Goal: Task Accomplishment & Management: Manage account settings

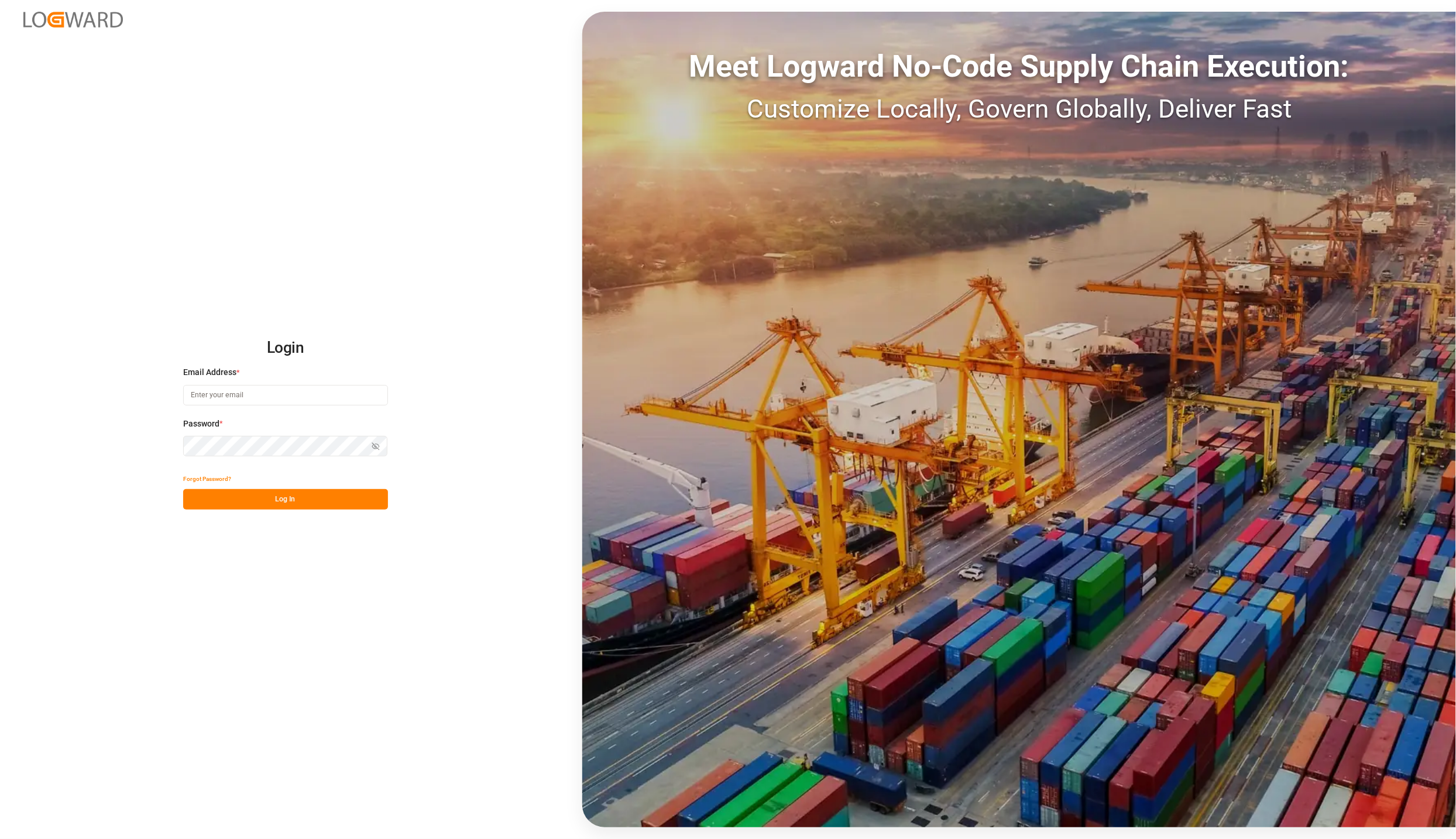
type input "[PERSON_NAME][EMAIL_ADDRESS][PERSON_NAME][DOMAIN_NAME]"
click at [236, 506] on button "Log In" at bounding box center [286, 499] width 205 height 20
type input "[PERSON_NAME][EMAIL_ADDRESS][PERSON_NAME][DOMAIN_NAME]"
click at [304, 502] on button "Log In" at bounding box center [286, 499] width 205 height 20
click at [237, 506] on button "Log In" at bounding box center [286, 499] width 205 height 20
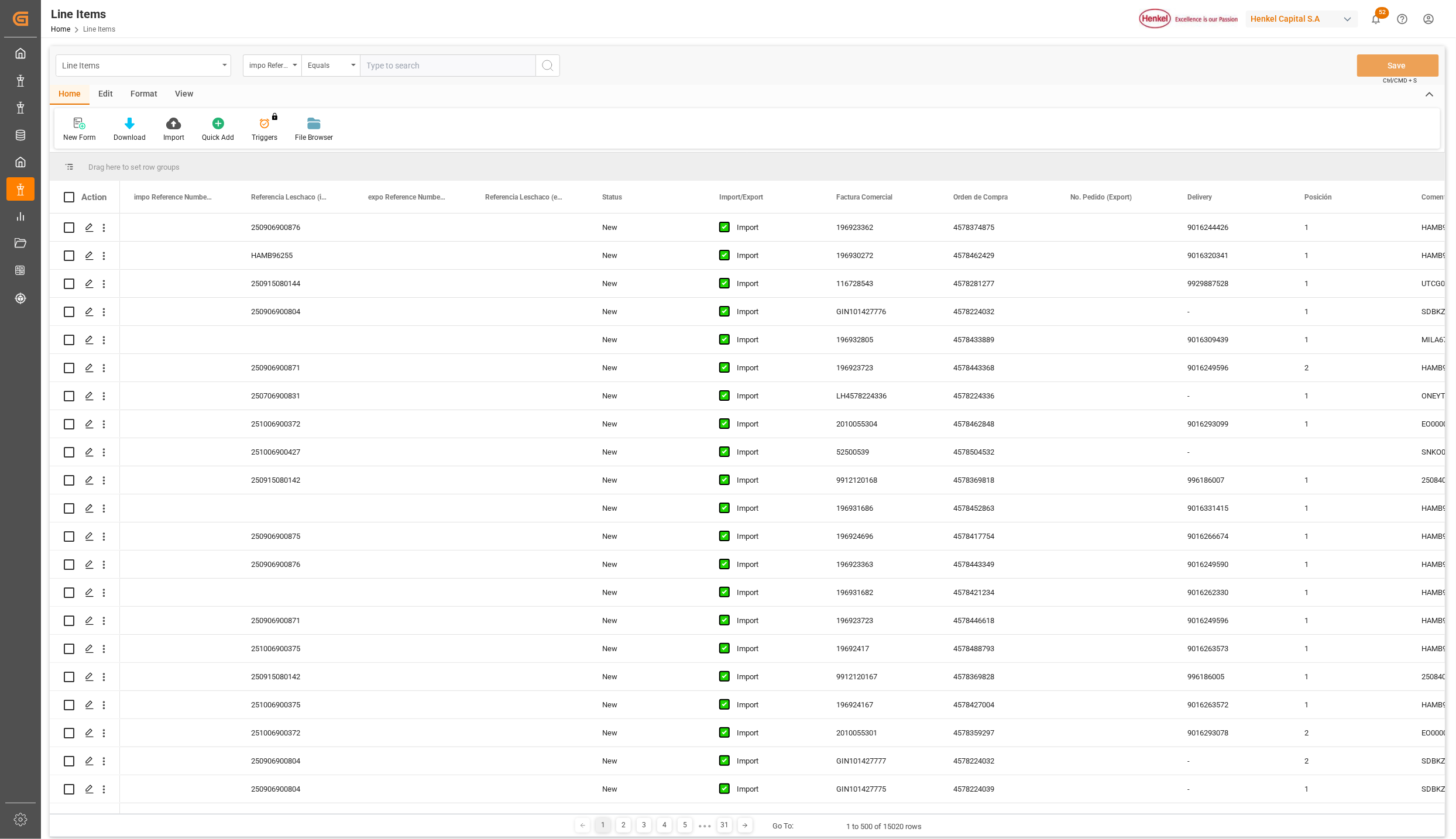
click at [227, 61] on div "Line Items" at bounding box center [143, 66] width 176 height 22
click at [128, 142] on div "Impo" at bounding box center [143, 144] width 174 height 25
click at [387, 71] on input "text" at bounding box center [448, 66] width 176 height 22
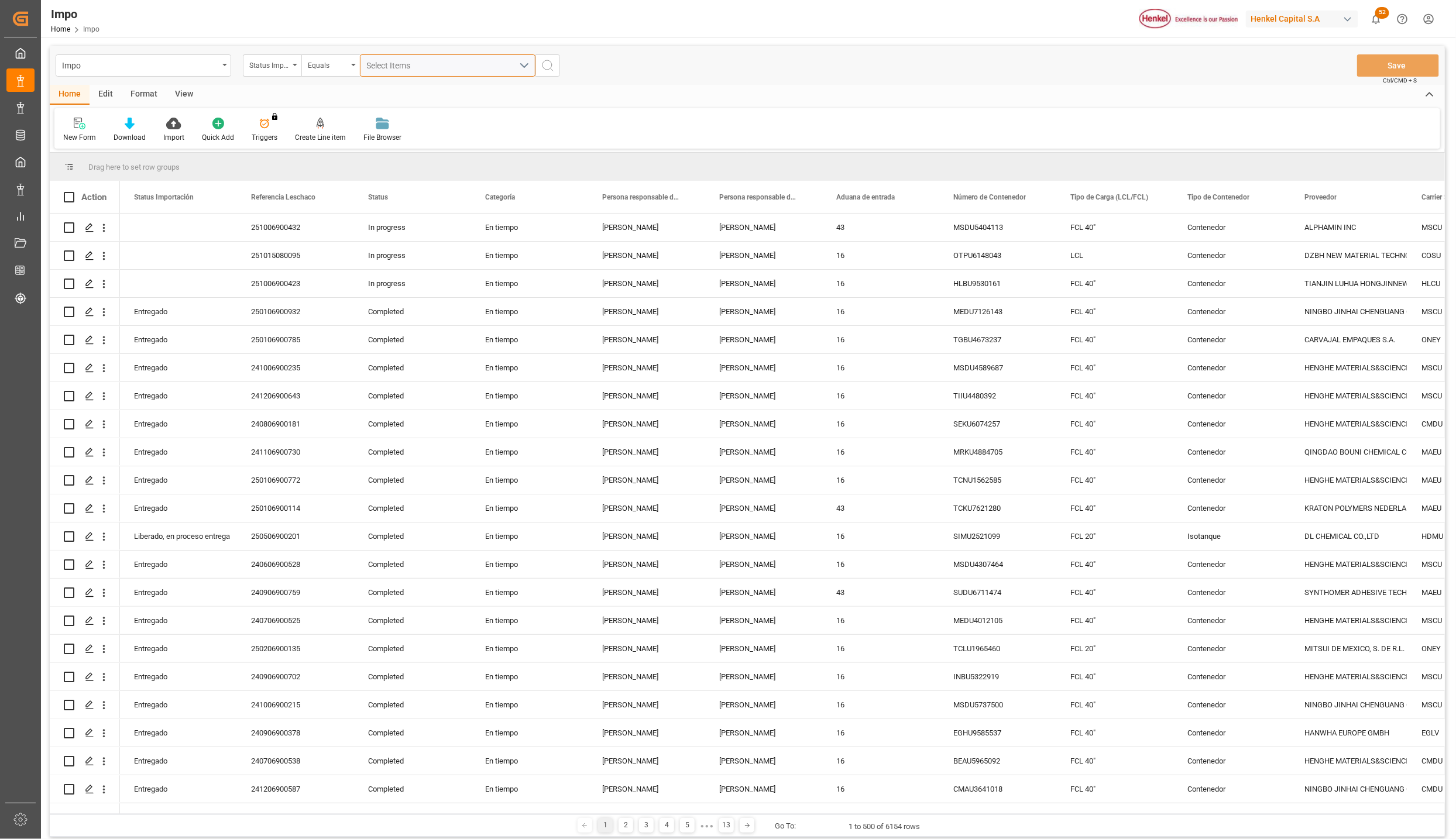
click at [408, 63] on span "Select Items" at bounding box center [392, 65] width 50 height 9
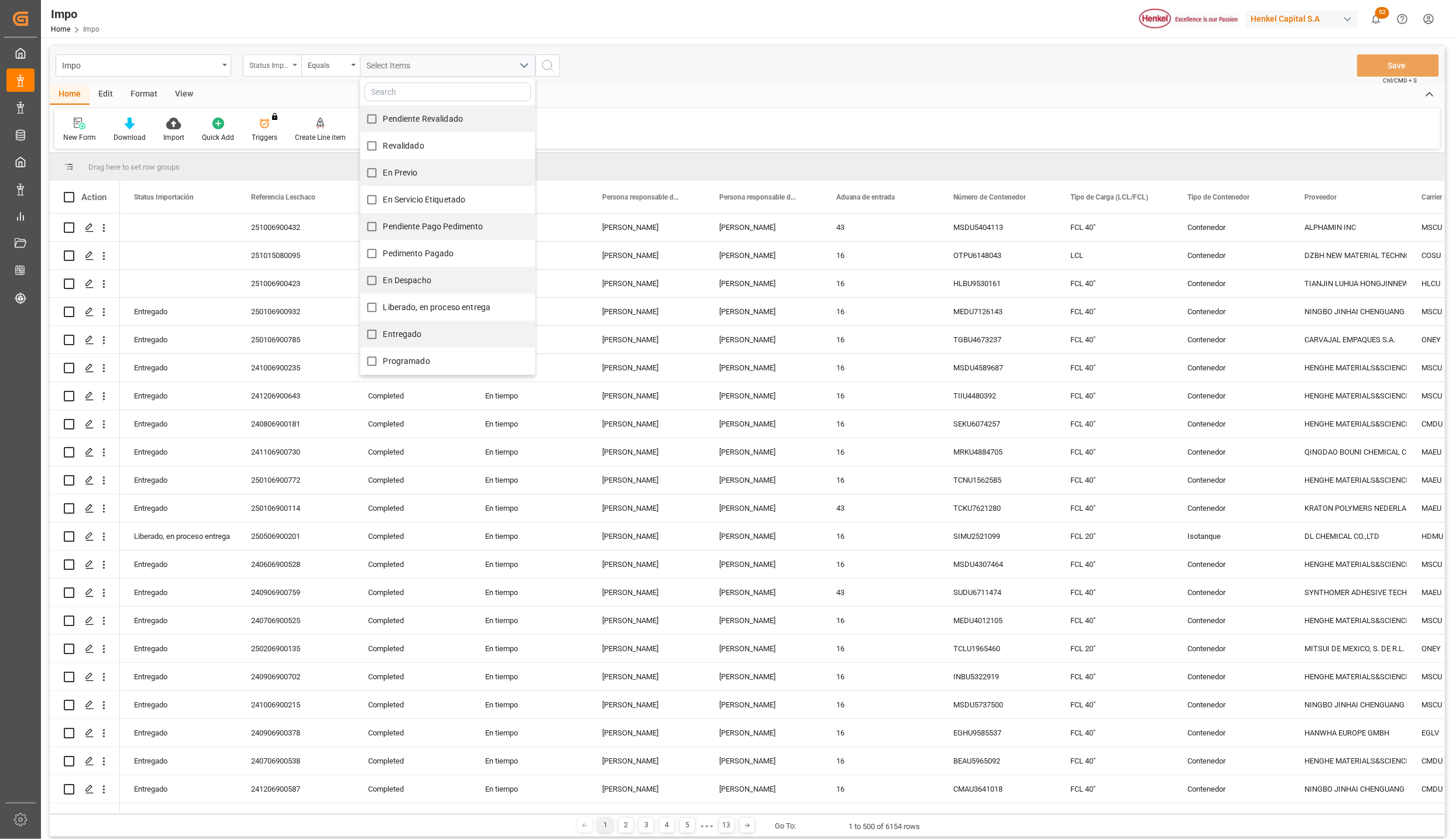
click at [295, 64] on icon "open menu" at bounding box center [295, 65] width 5 height 2
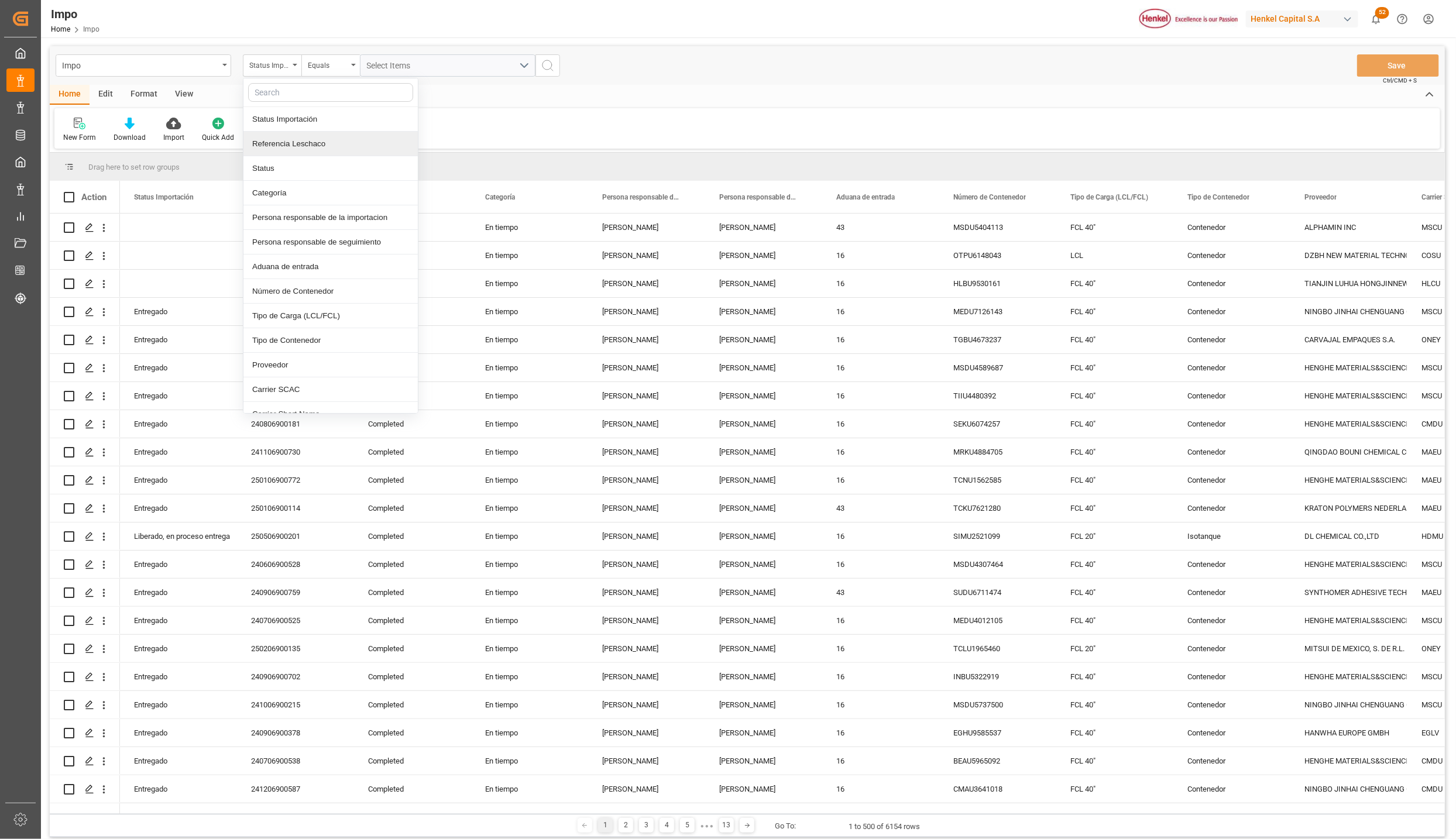
click at [292, 137] on div "Referencia Leschaco" at bounding box center [330, 144] width 174 height 25
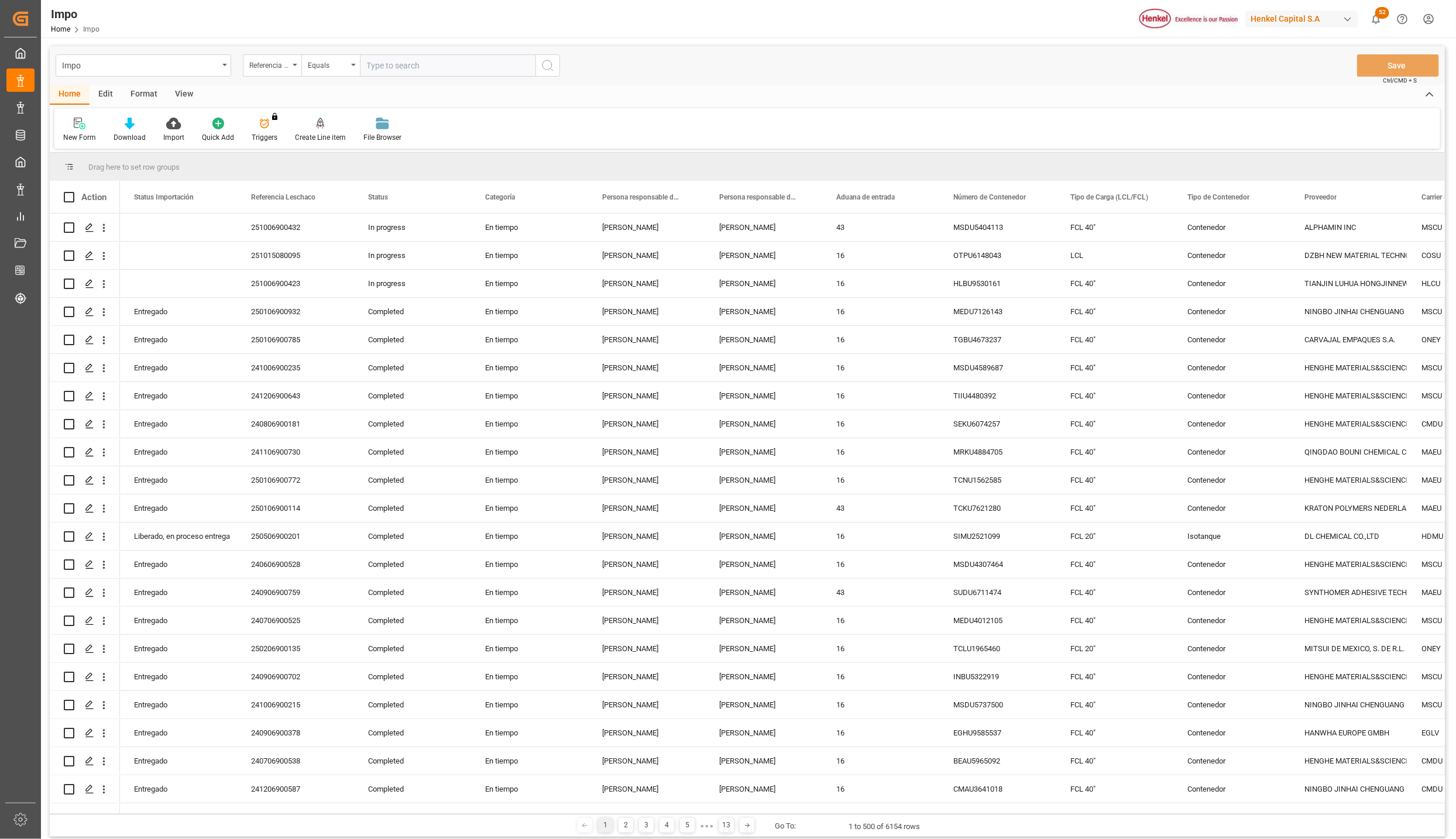
click at [374, 71] on input "text" at bounding box center [448, 66] width 176 height 22
type input "250115080023"
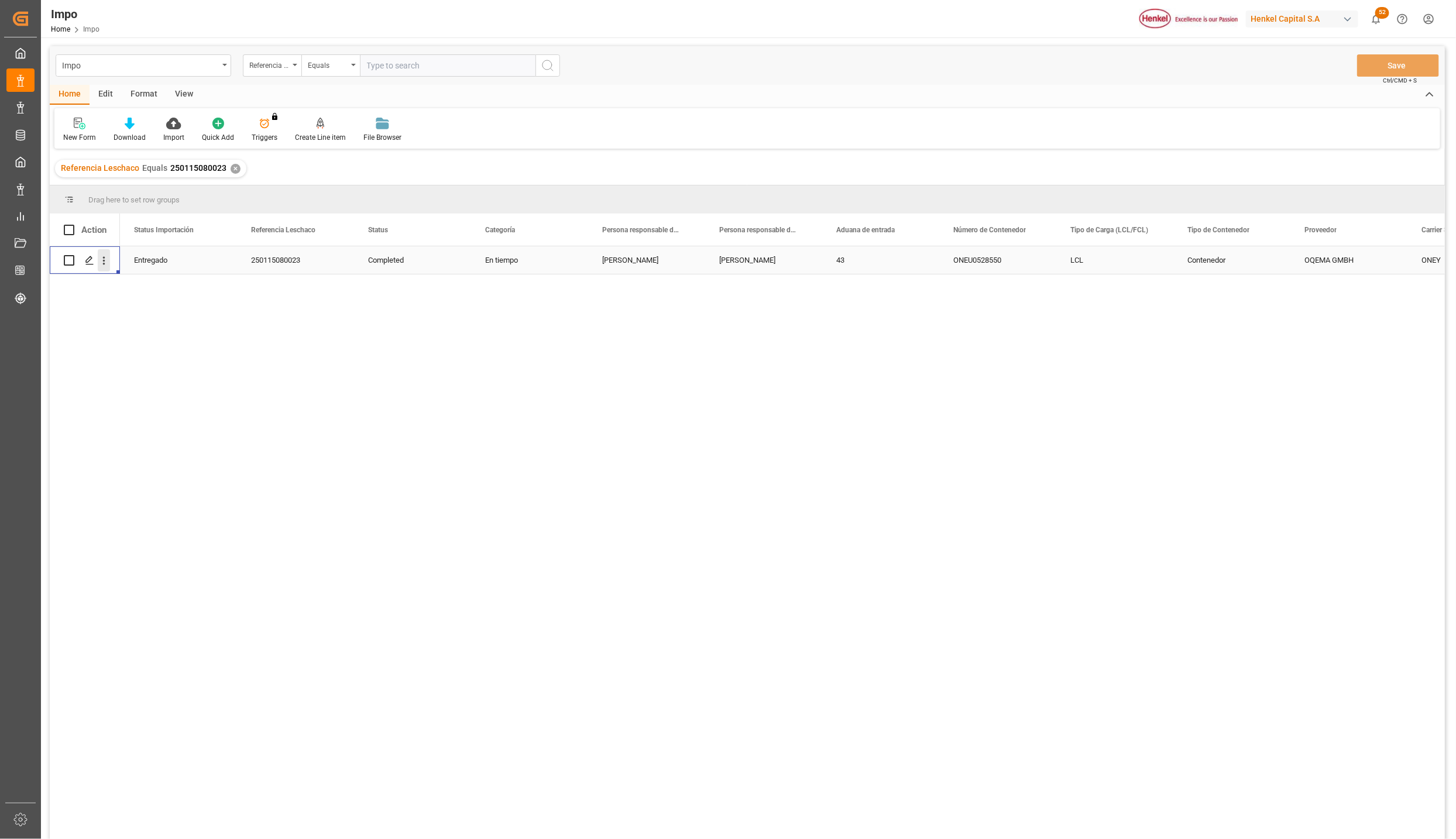
click at [107, 263] on icon "open menu" at bounding box center [104, 261] width 12 height 12
click at [116, 283] on icon "Press SPACE to select this row." at bounding box center [113, 286] width 12 height 12
click at [737, 262] on div "Evelyn Aceves" at bounding box center [764, 260] width 117 height 27
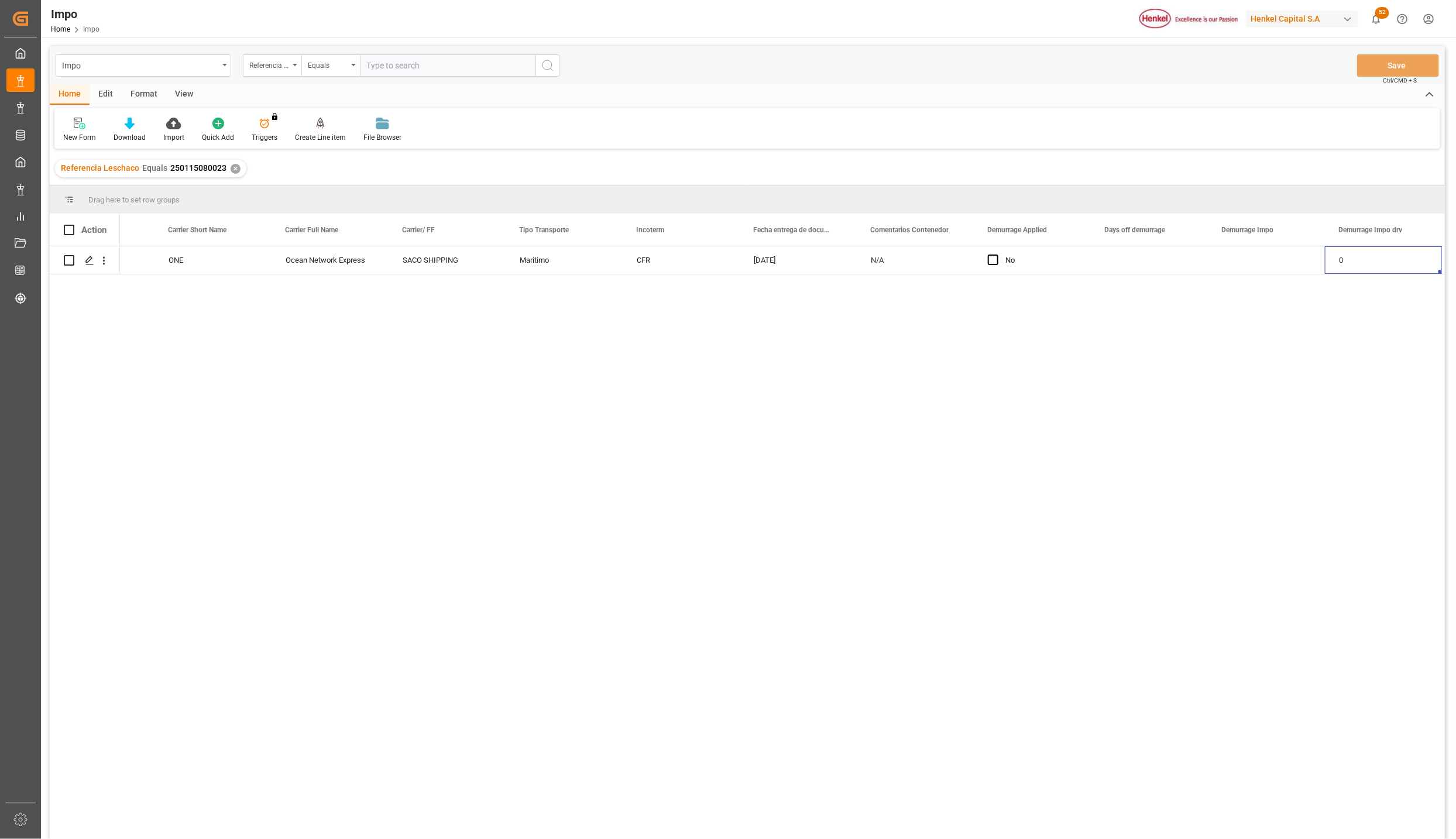
scroll to position [0, 1487]
click at [181, 97] on div "View" at bounding box center [184, 95] width 35 height 20
click at [137, 128] on div at bounding box center [133, 123] width 58 height 12
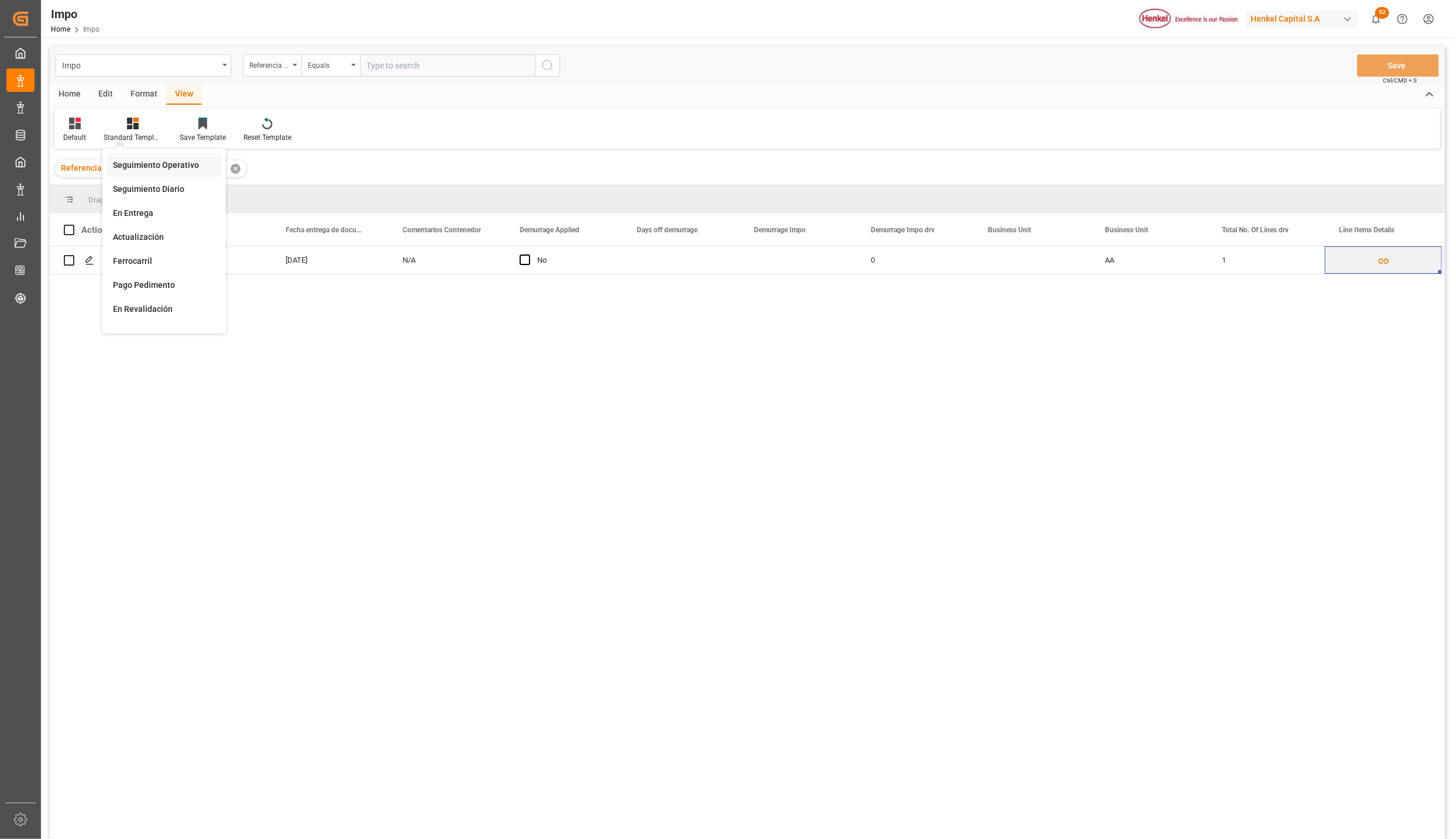
click at [160, 169] on div "Seguimiento Operativo" at bounding box center [164, 165] width 102 height 12
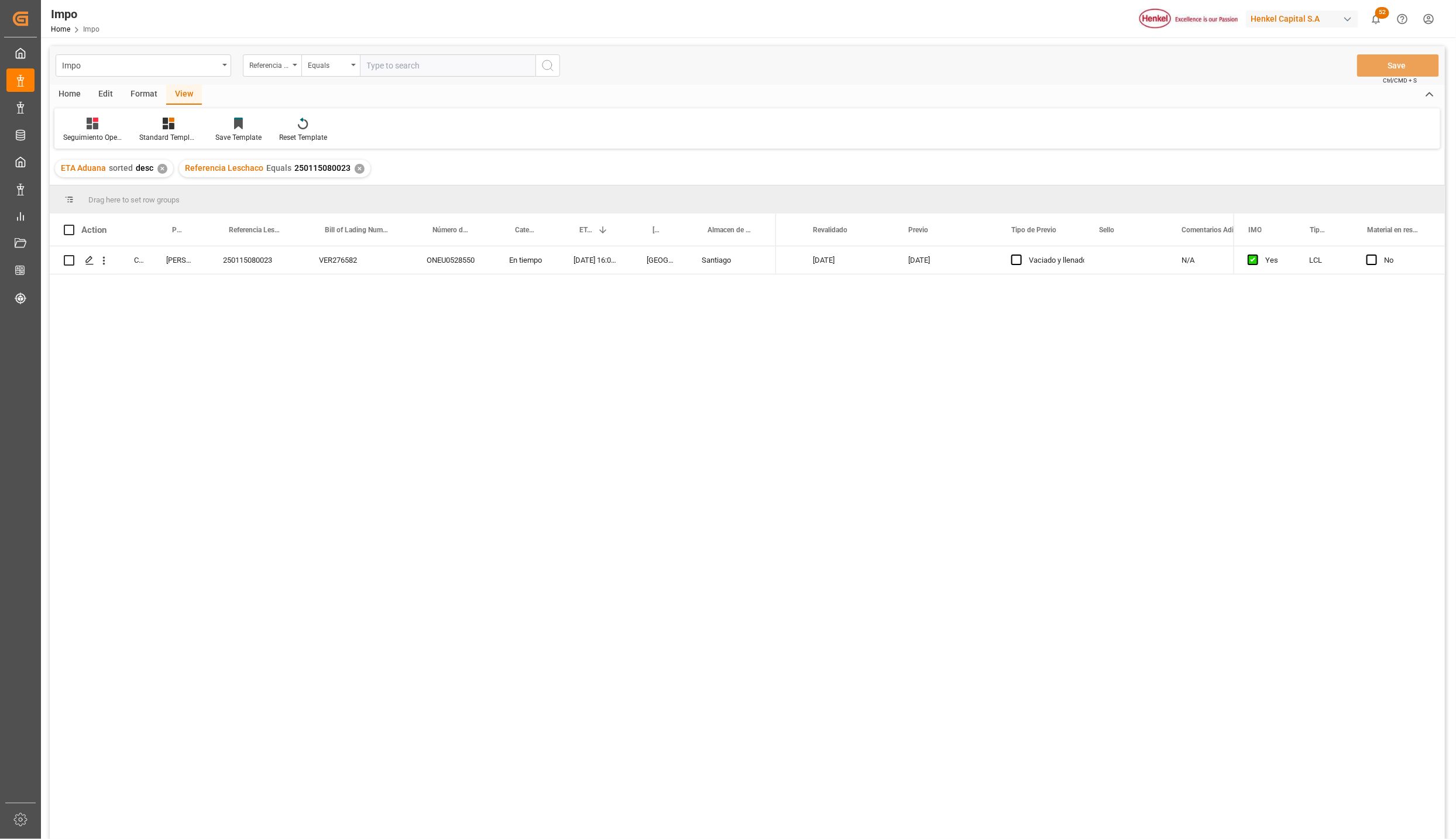
click at [299, 364] on div "Completed Evelyn Aceves 250115080023 VER276582 ONEU0528550 En tiempo 16-12-2024…" at bounding box center [747, 545] width 1395 height 597
click at [260, 260] on div "250115080023" at bounding box center [256, 260] width 96 height 27
click at [339, 259] on div "VER276582" at bounding box center [358, 260] width 107 height 27
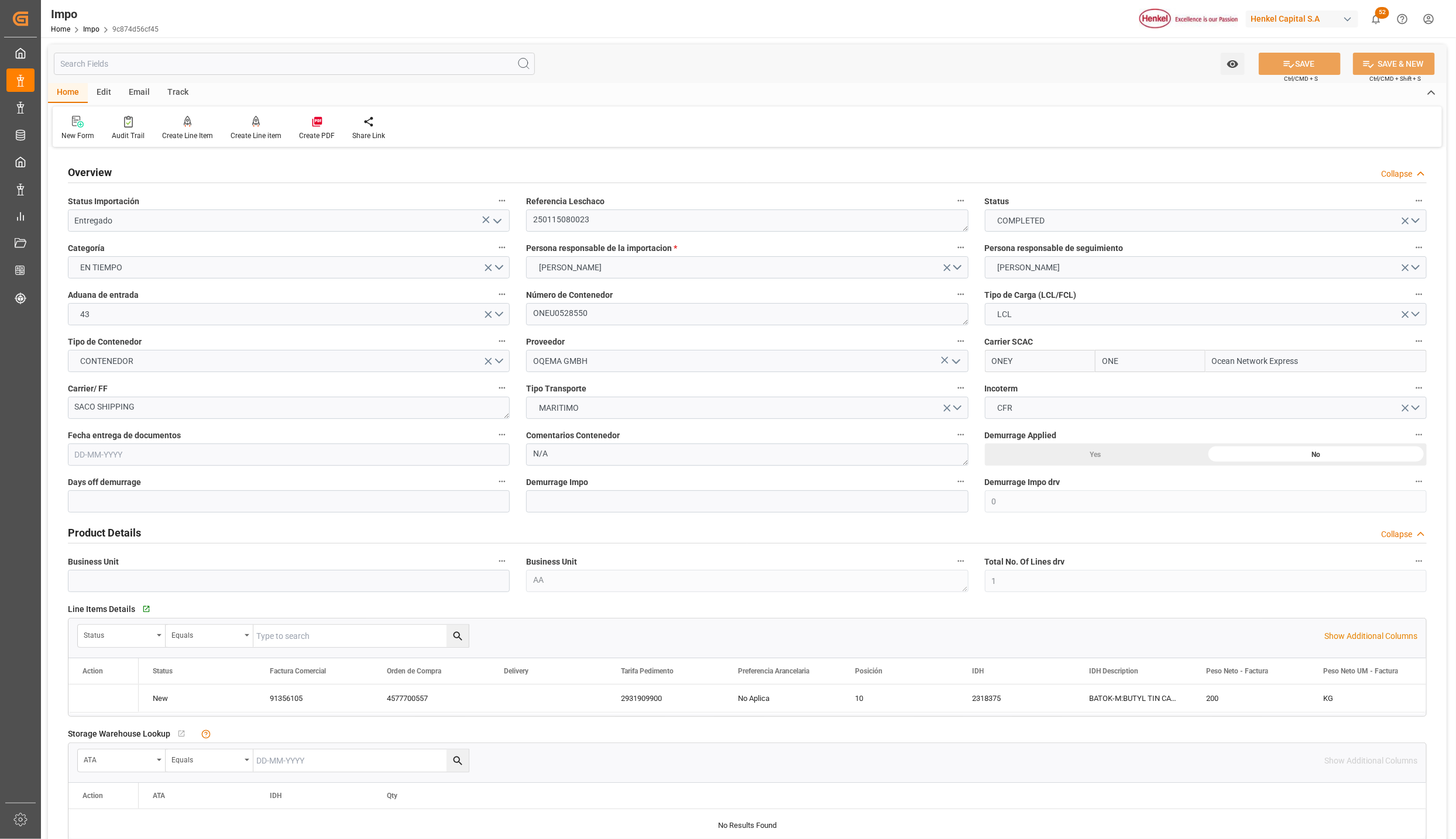
type input "ONE"
type input "Ocean Network Express"
type input "0"
type input "1"
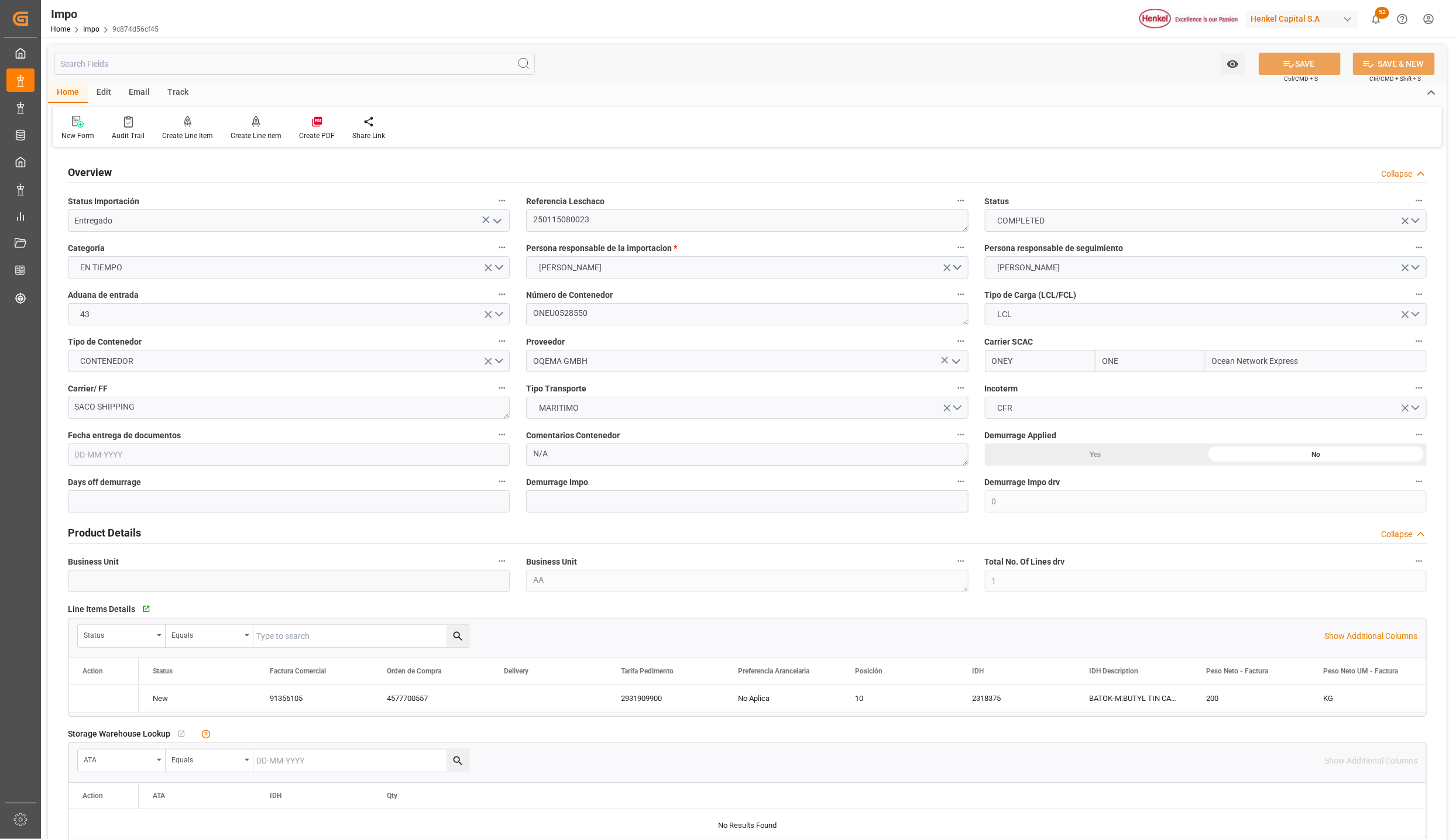
type input "[DATE]"
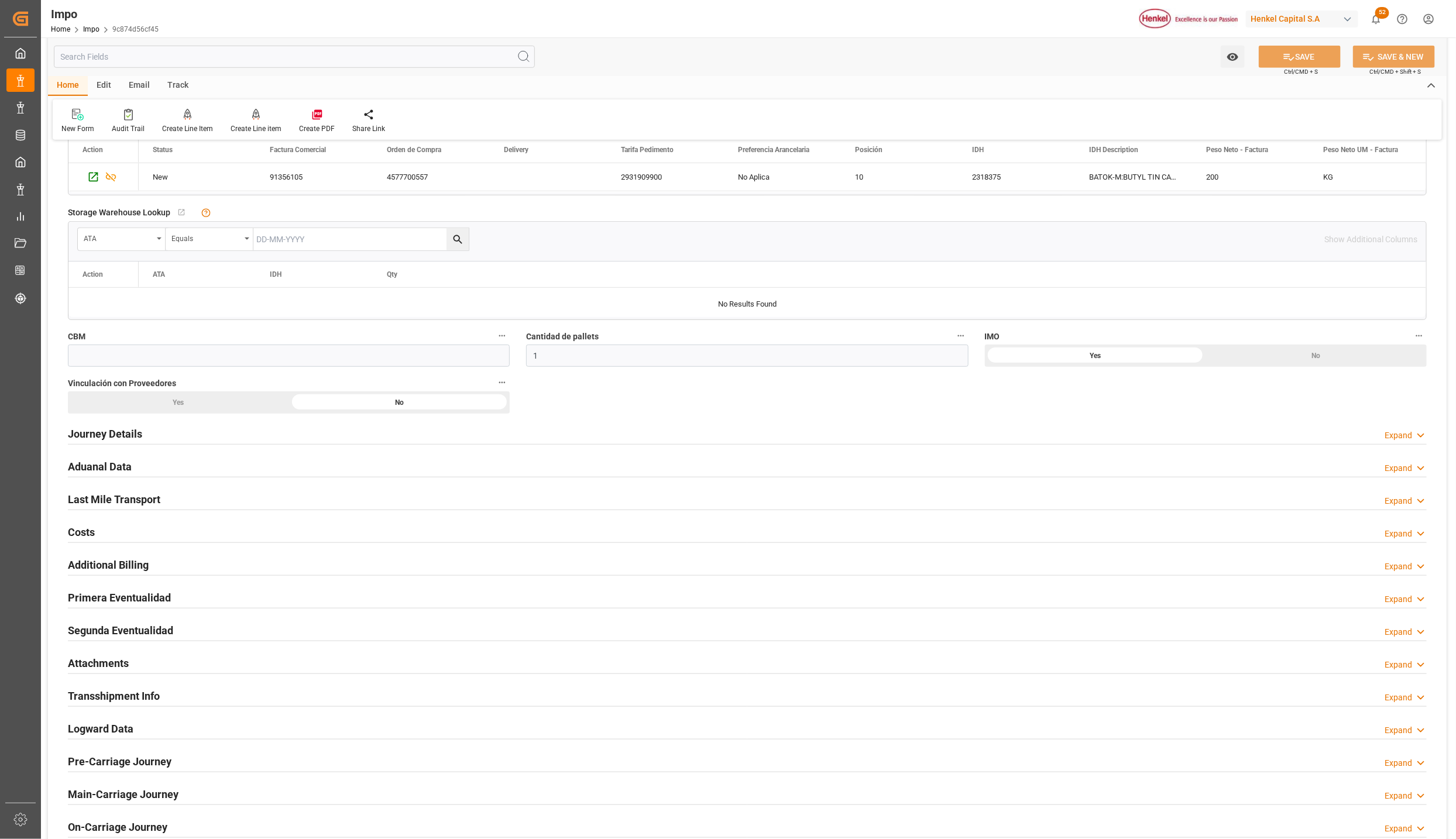
scroll to position [527, 0]
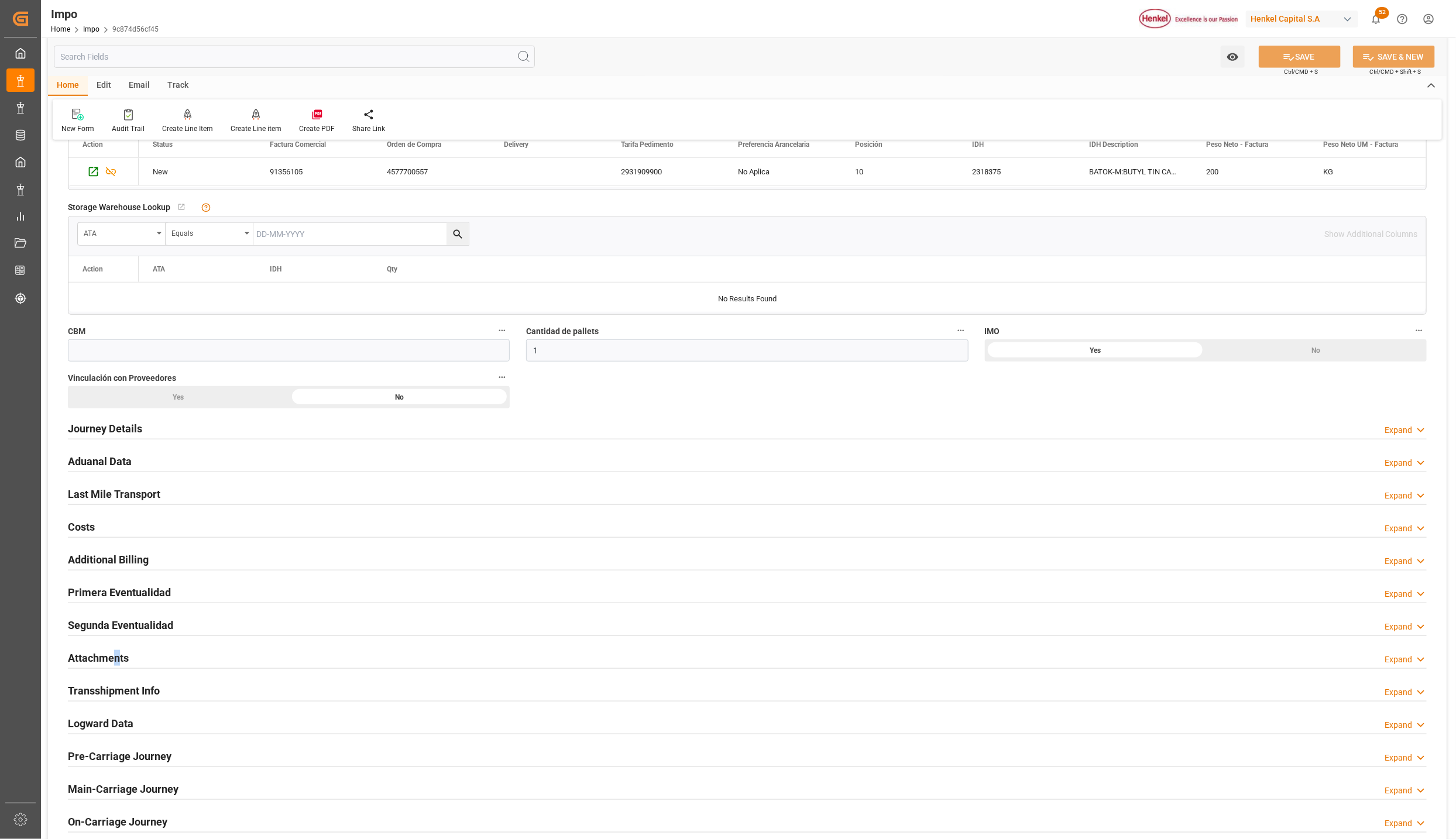
drag, startPoint x: 117, startPoint y: 657, endPoint x: 340, endPoint y: 736, distance: 236.6
click at [117, 657] on h2 "Attachments" at bounding box center [98, 658] width 61 height 16
